Goal: Information Seeking & Learning: Learn about a topic

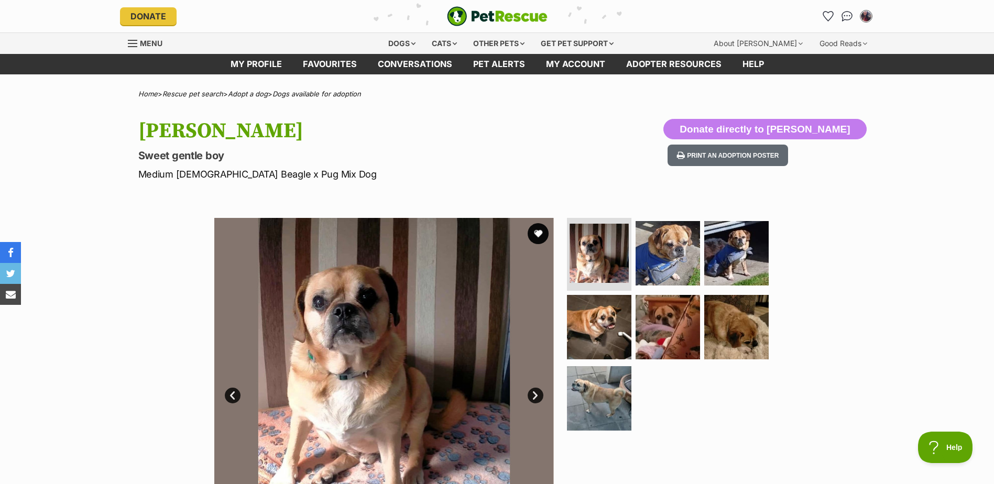
click at [535, 392] on link "Next" at bounding box center [536, 396] width 16 height 16
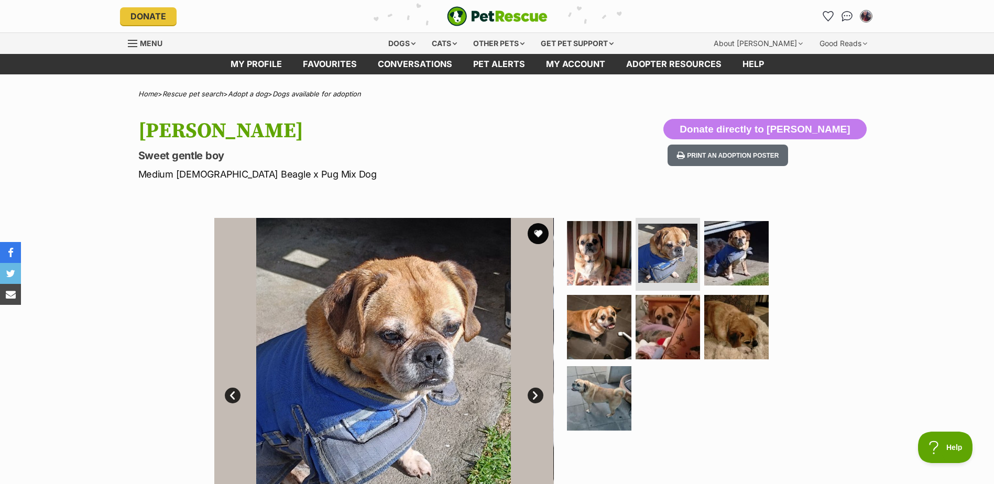
click at [535, 392] on link "Next" at bounding box center [536, 396] width 16 height 16
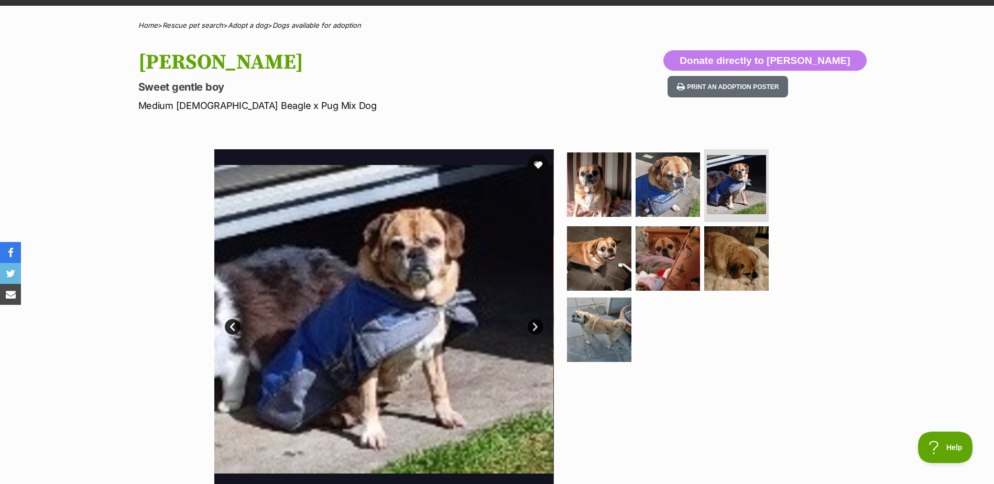
scroll to position [86, 0]
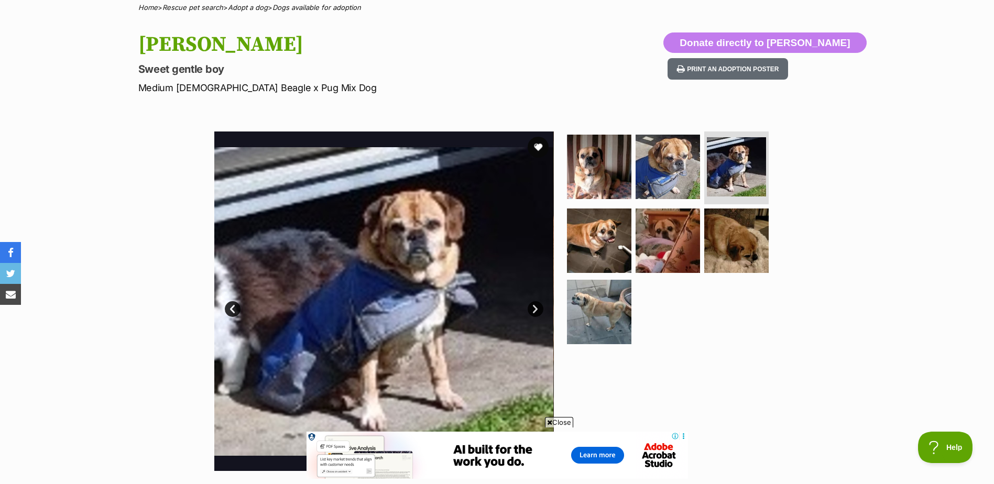
click at [535, 310] on link "Next" at bounding box center [536, 309] width 16 height 16
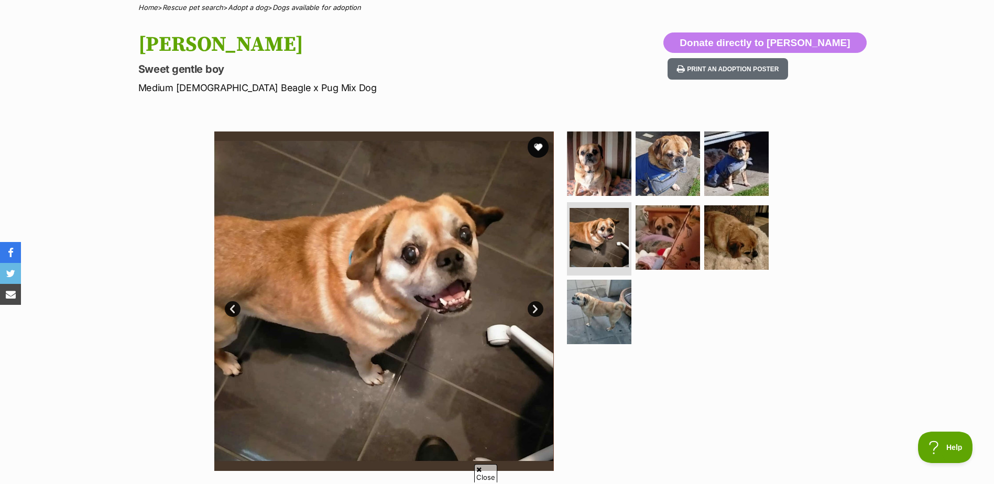
click at [537, 310] on link "Next" at bounding box center [536, 309] width 16 height 16
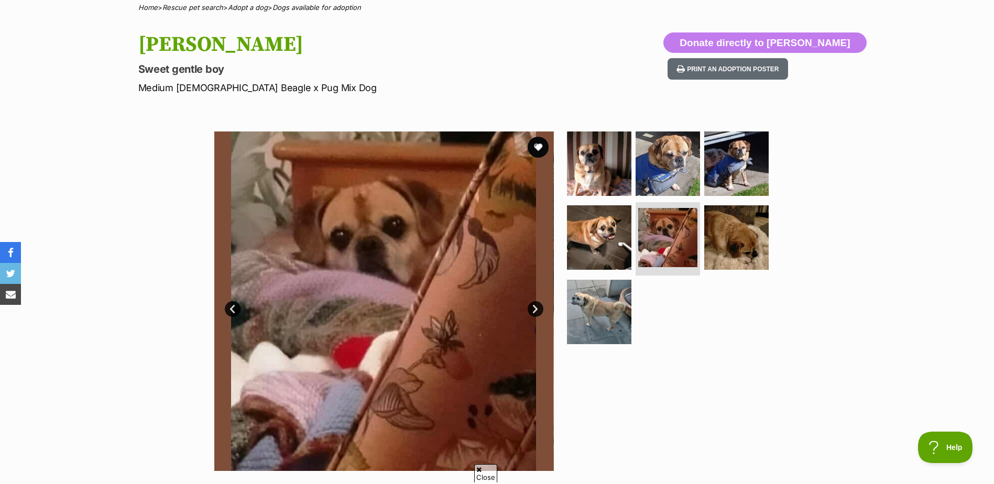
click at [537, 310] on link "Next" at bounding box center [536, 309] width 16 height 16
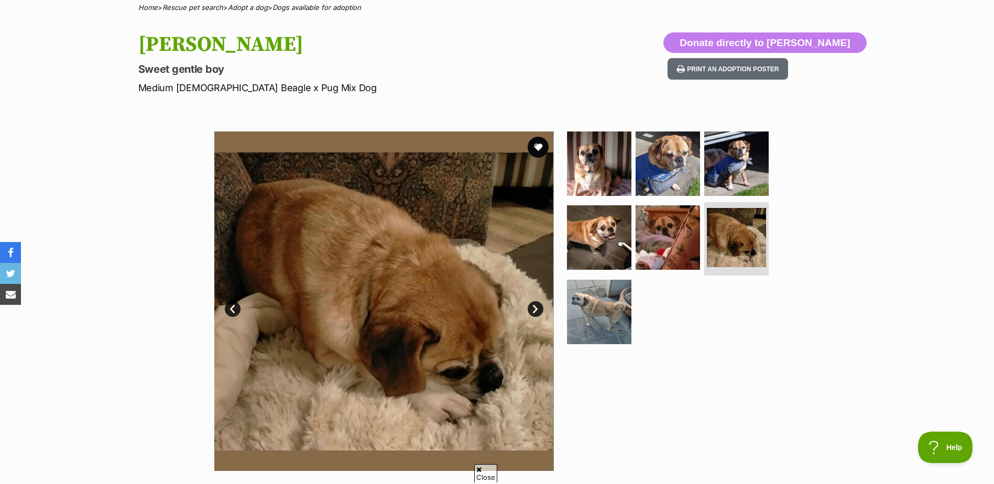
scroll to position [0, 0]
click at [537, 310] on link "Next" at bounding box center [536, 309] width 16 height 16
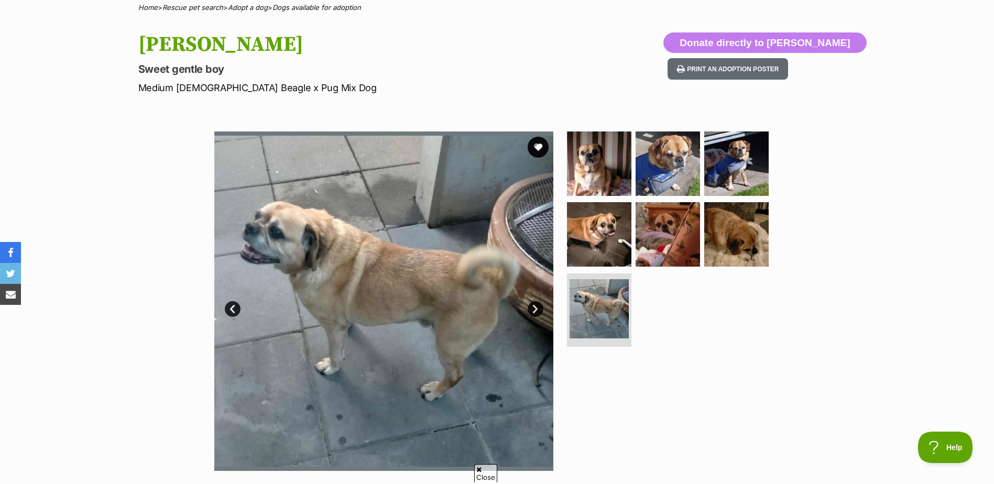
click at [538, 310] on link "Next" at bounding box center [536, 309] width 16 height 16
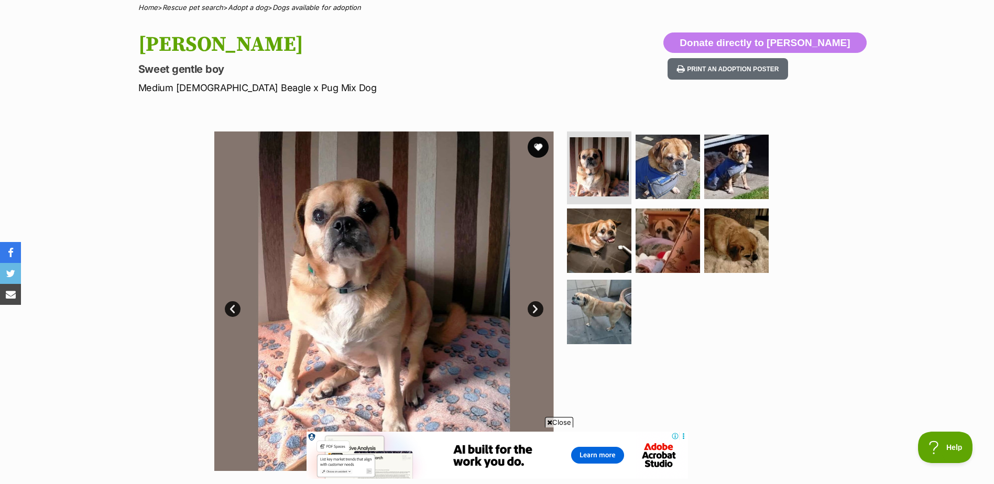
click at [536, 310] on link "Next" at bounding box center [536, 309] width 16 height 16
